Goal: Information Seeking & Learning: Learn about a topic

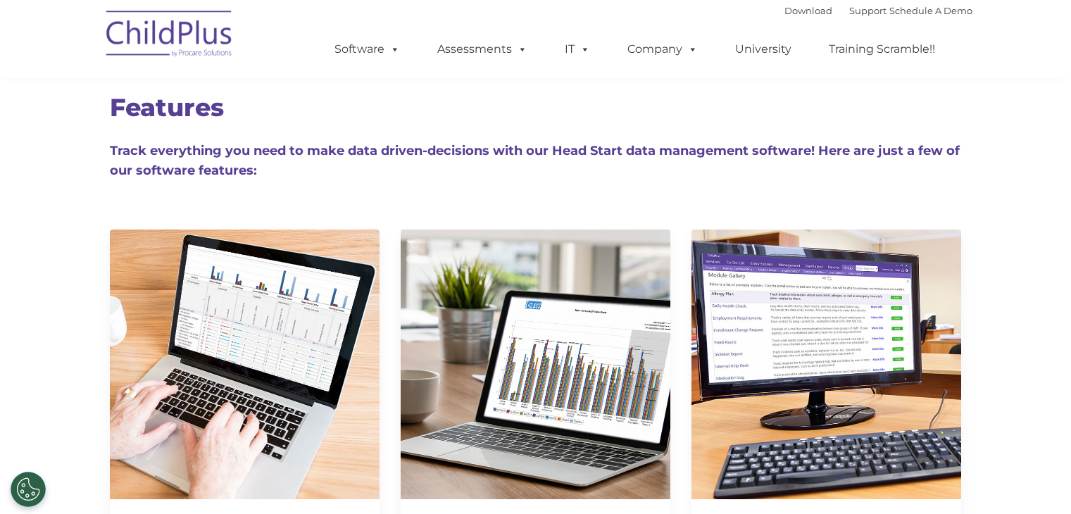
scroll to position [214, 0]
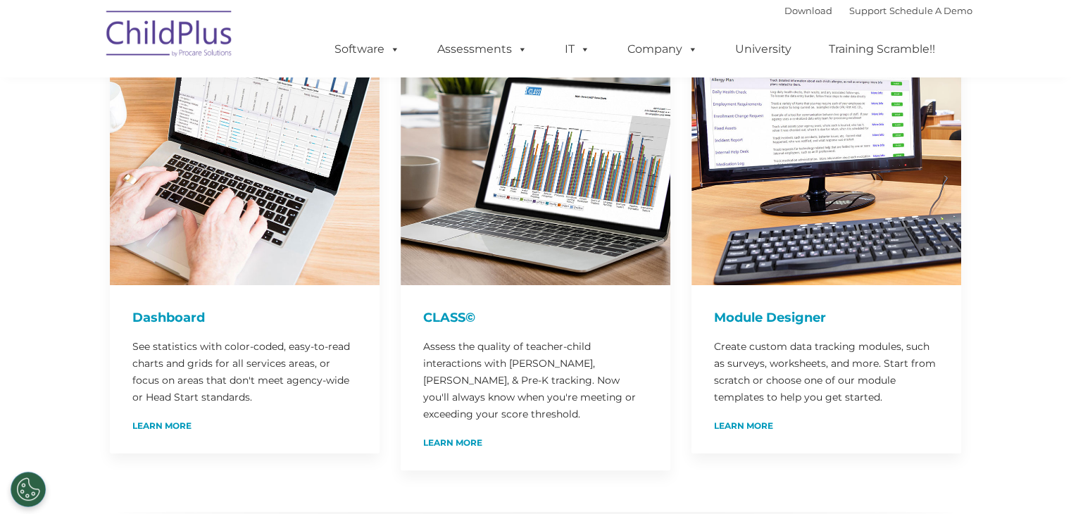
drag, startPoint x: 1000, startPoint y: 387, endPoint x: 873, endPoint y: 487, distance: 161.4
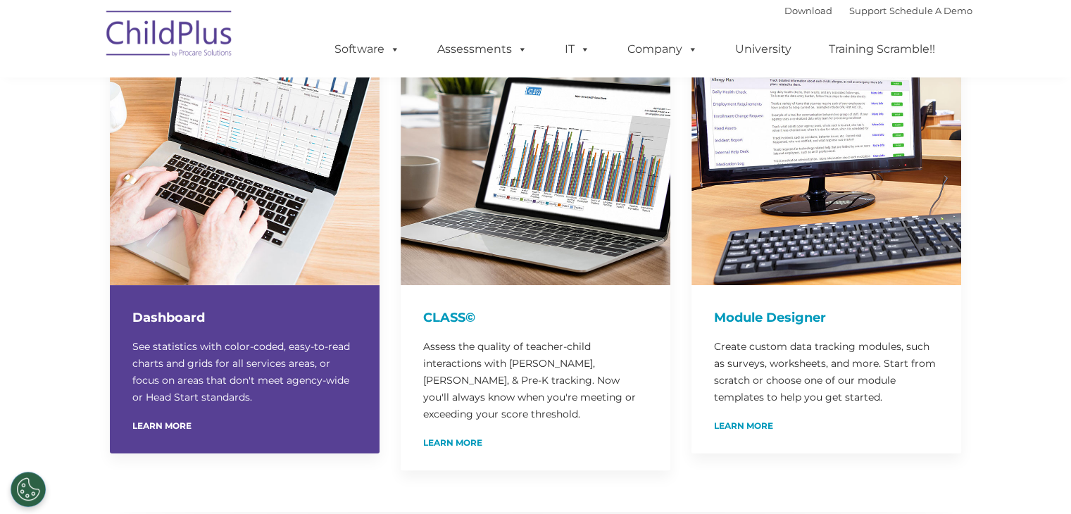
drag, startPoint x: 53, startPoint y: 373, endPoint x: 119, endPoint y: 392, distance: 68.9
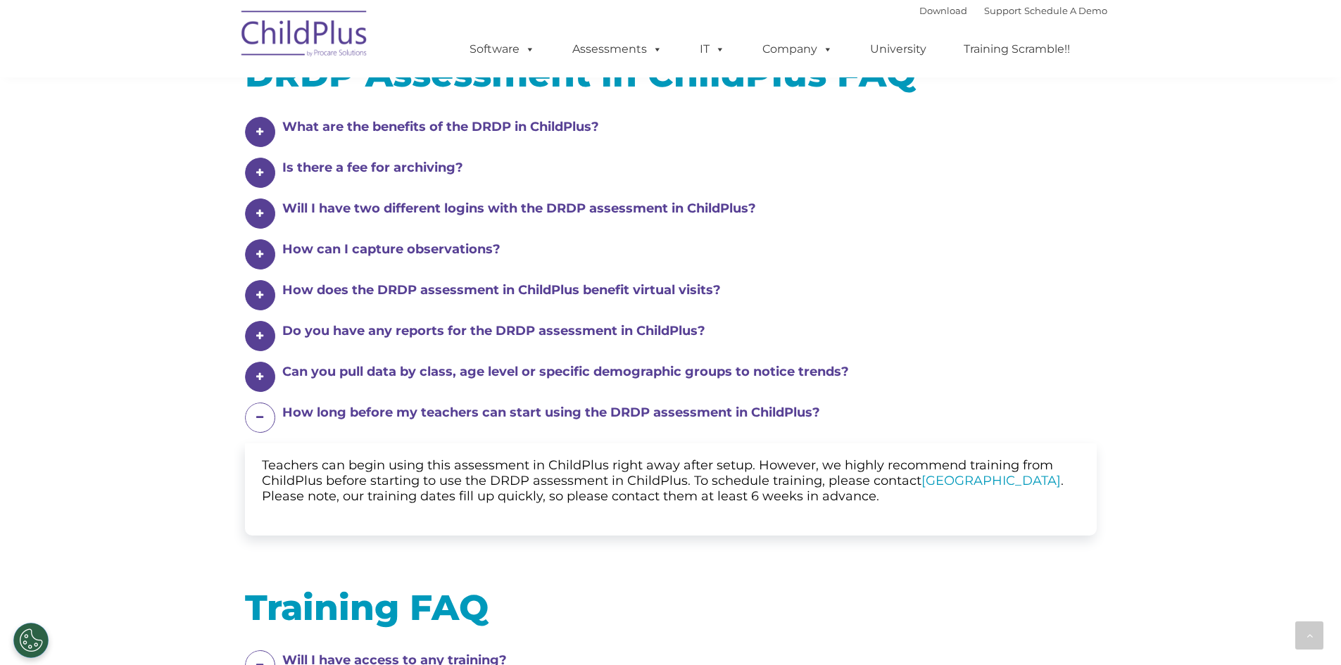
scroll to position [701, 0]
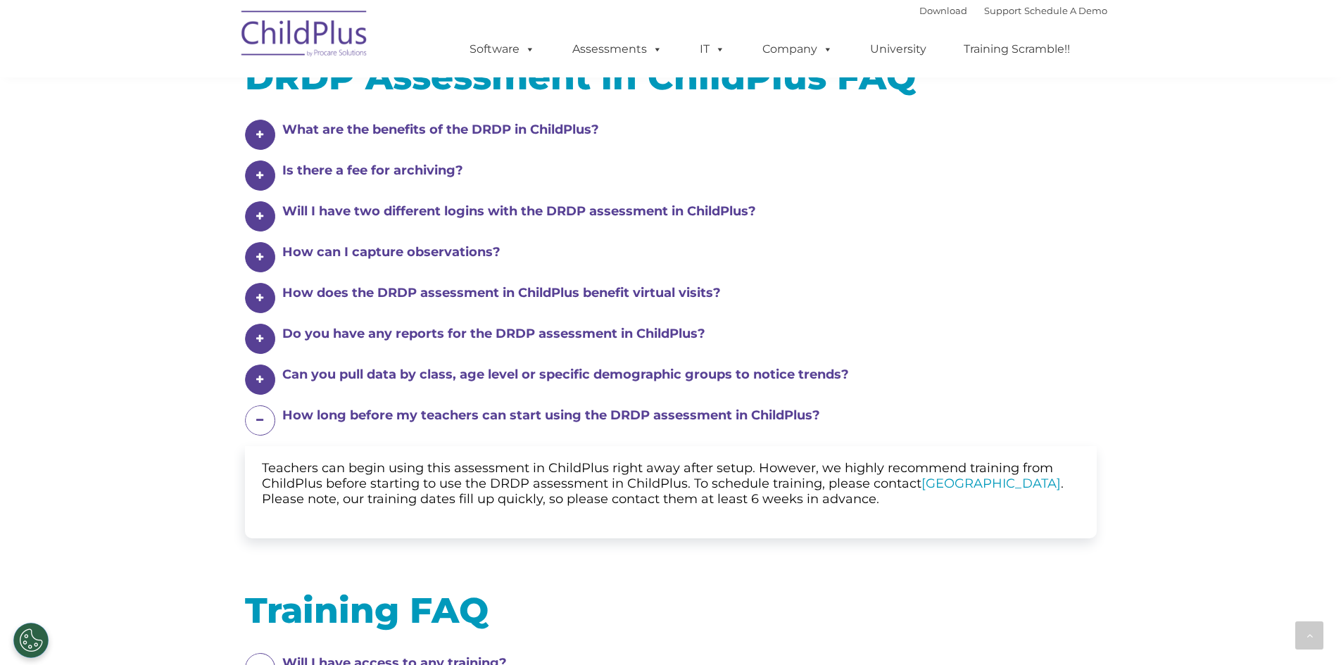
click at [355, 139] on div "What are the benefits of the DRDP in ChildPlus?" at bounding box center [671, 135] width 852 height 30
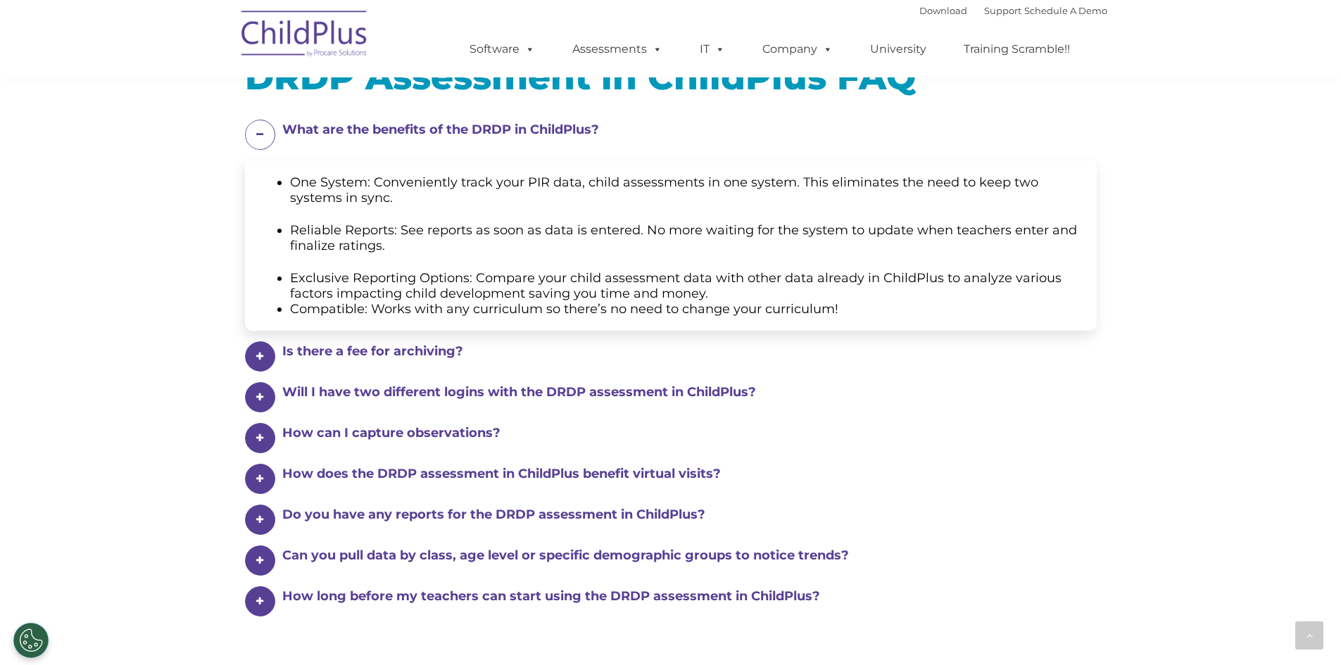
click at [396, 355] on h4 "Is there a fee for archiving?" at bounding box center [679, 352] width 794 height 20
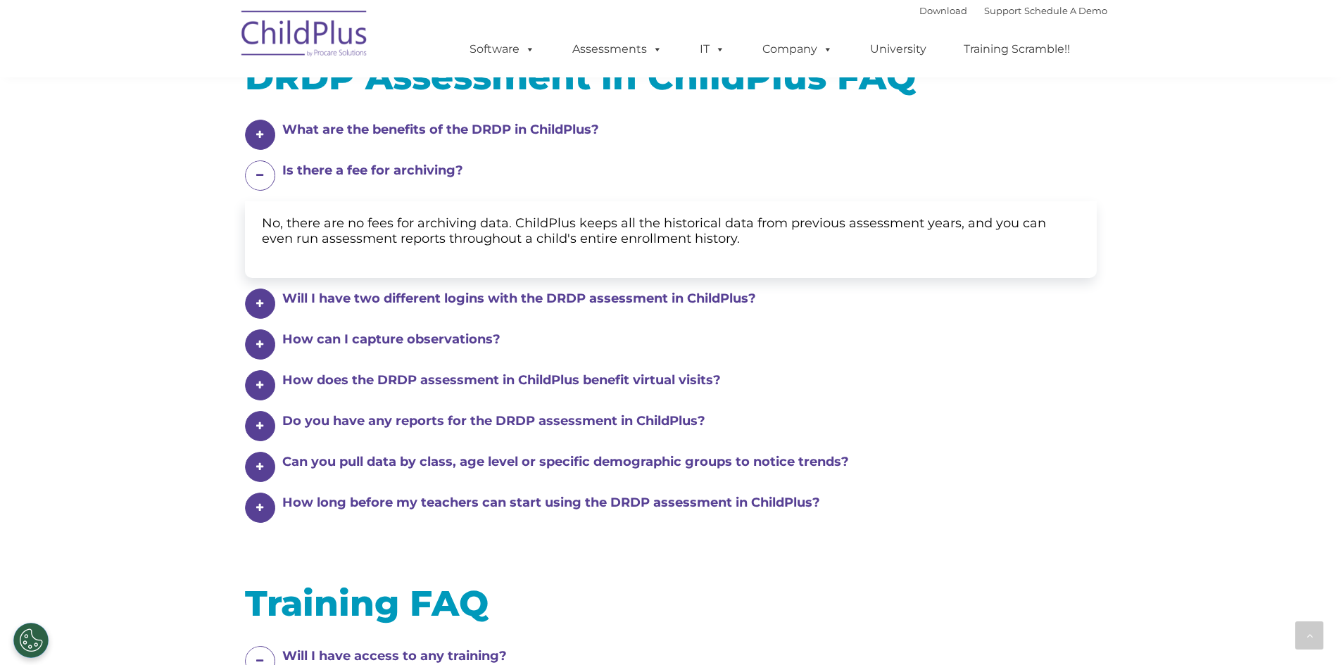
click at [315, 125] on h4 "What are the benefits of the DRDP in ChildPlus?" at bounding box center [679, 130] width 794 height 20
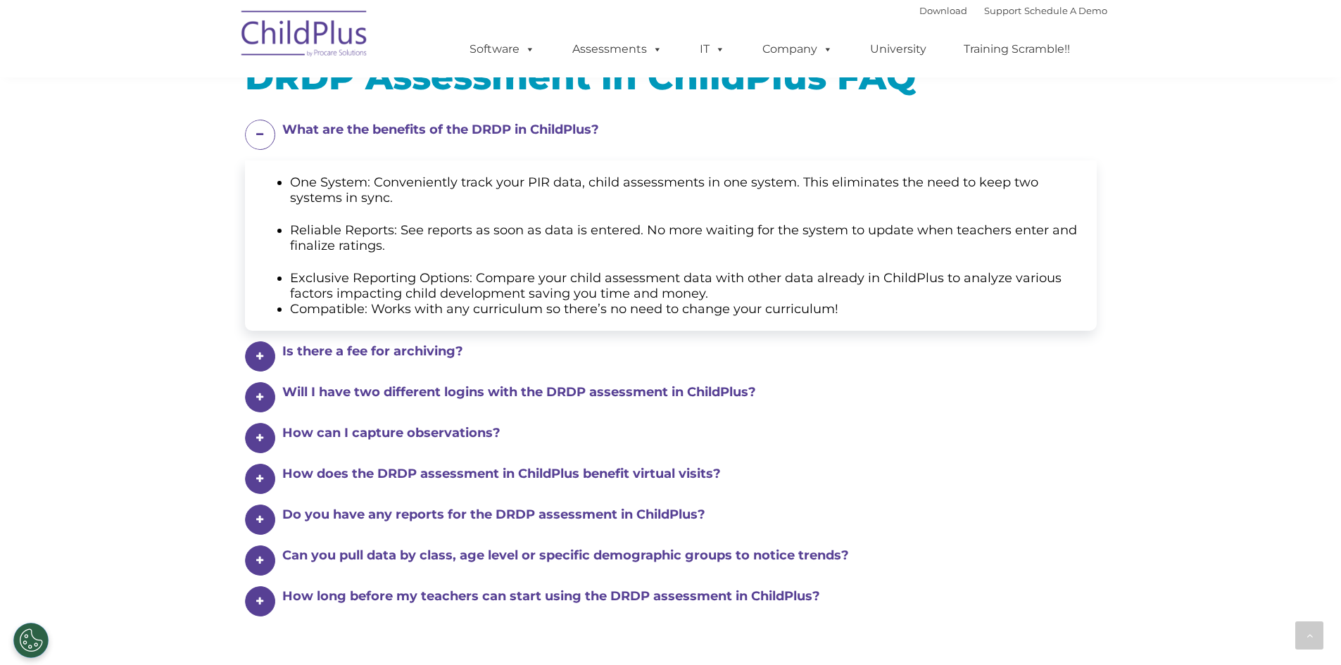
click at [329, 361] on h4 "How can I capture observations?" at bounding box center [679, 352] width 794 height 20
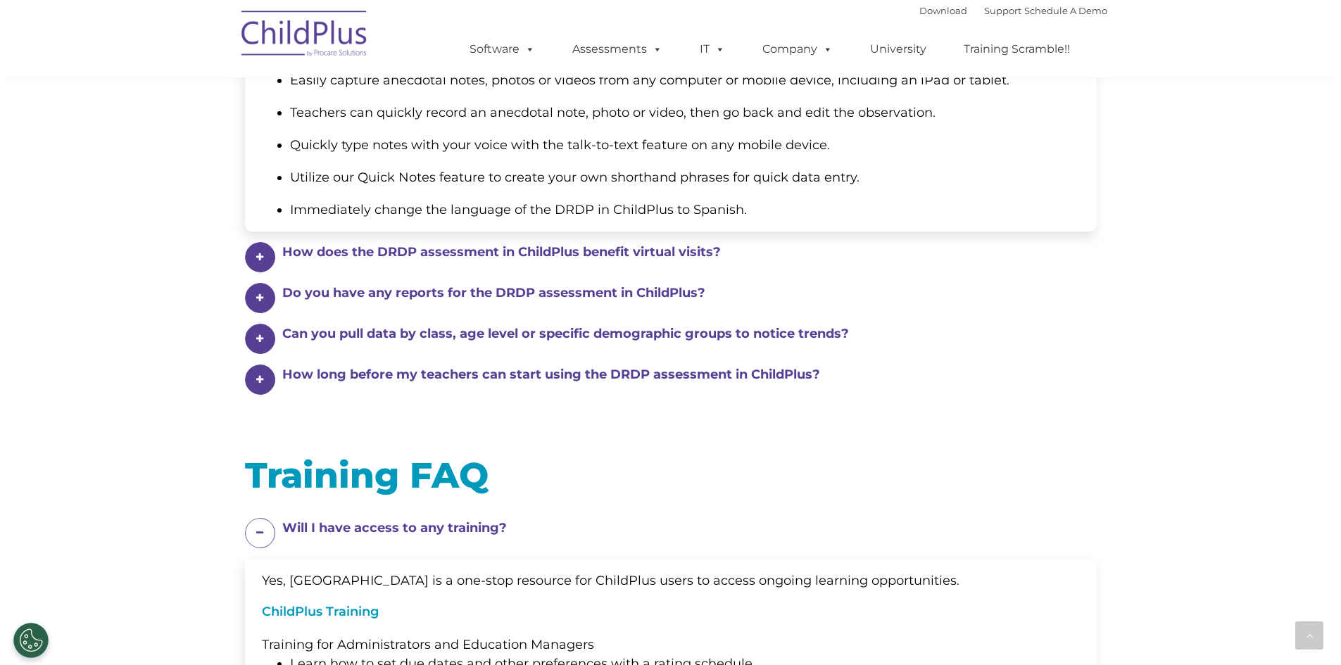
scroll to position [984, 0]
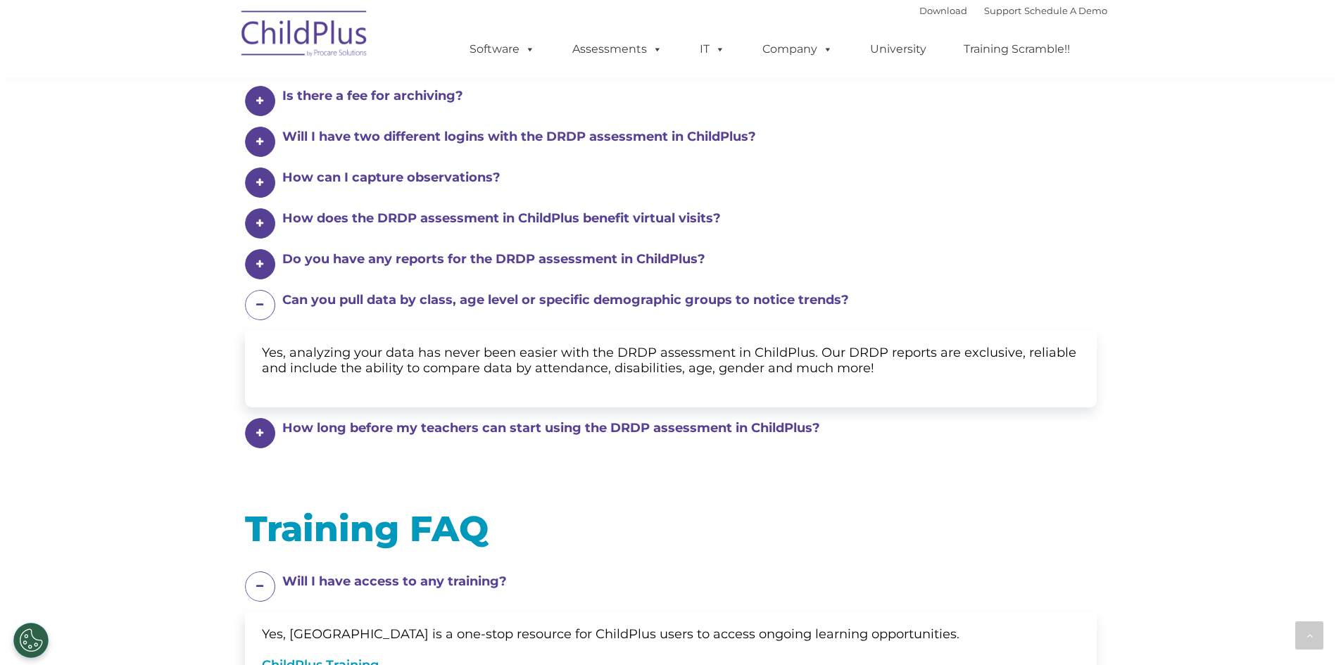
scroll to position [773, 0]
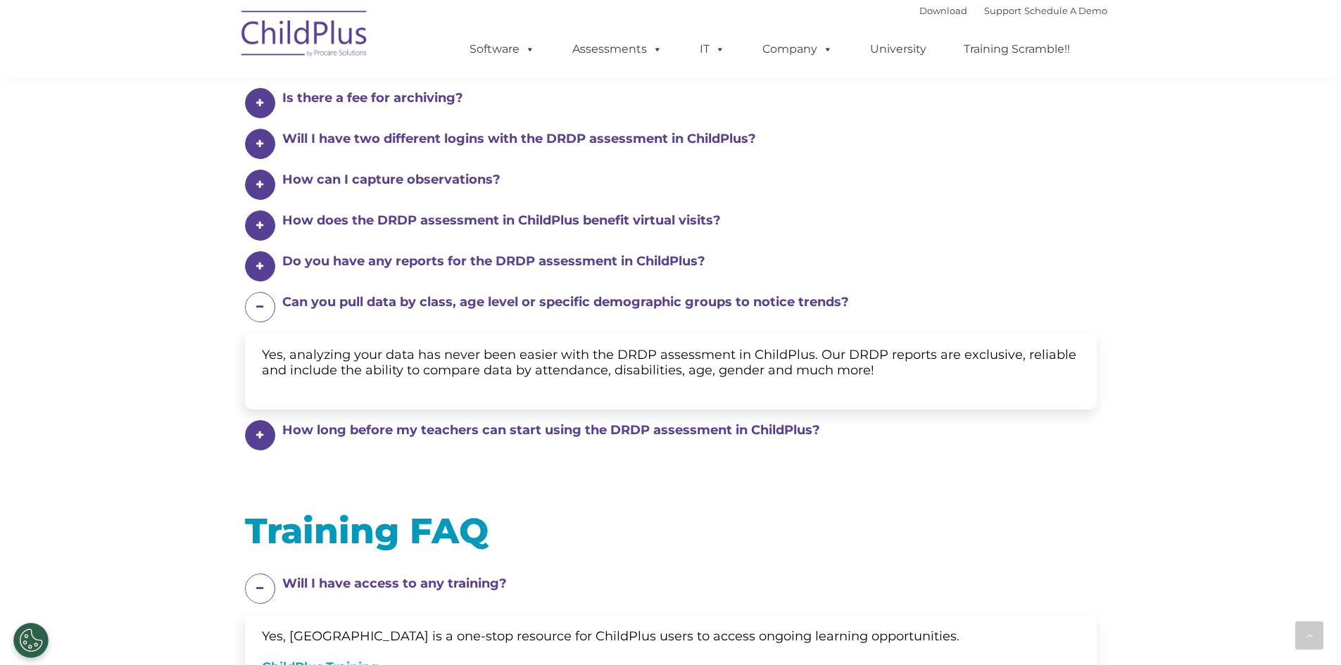
click at [375, 108] on h4 "How long before my teachers can start using the DRDP assessment in ChildPlus?" at bounding box center [679, 98] width 794 height 20
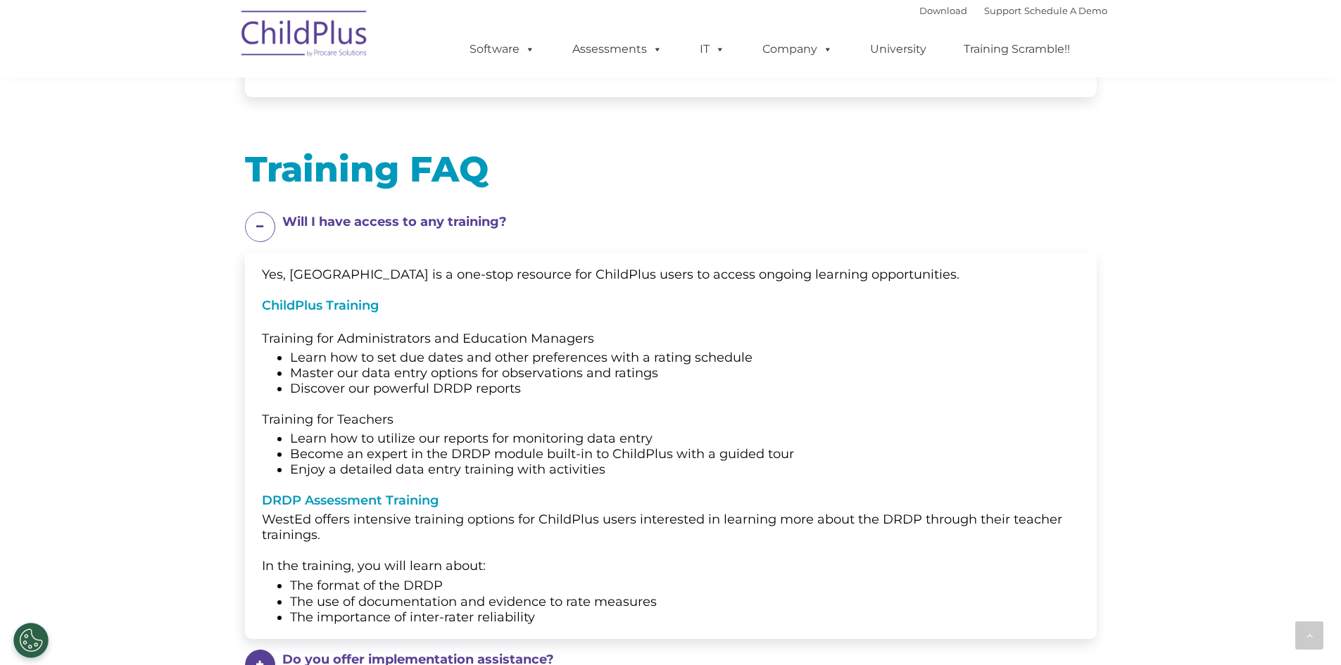
scroll to position [1144, 0]
